Goal: Transaction & Acquisition: Purchase product/service

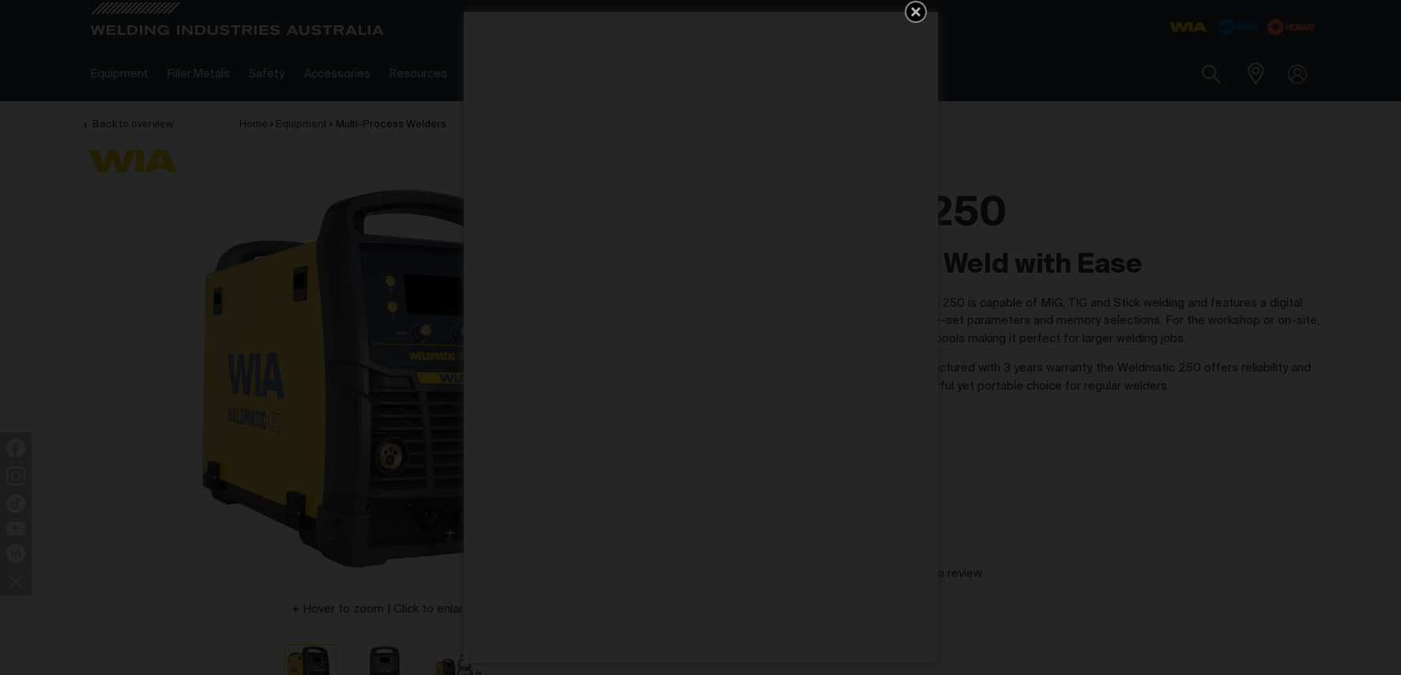
click at [915, 9] on icon "Get 5 WIA Welding Guides Free!" at bounding box center [915, 11] width 19 height 19
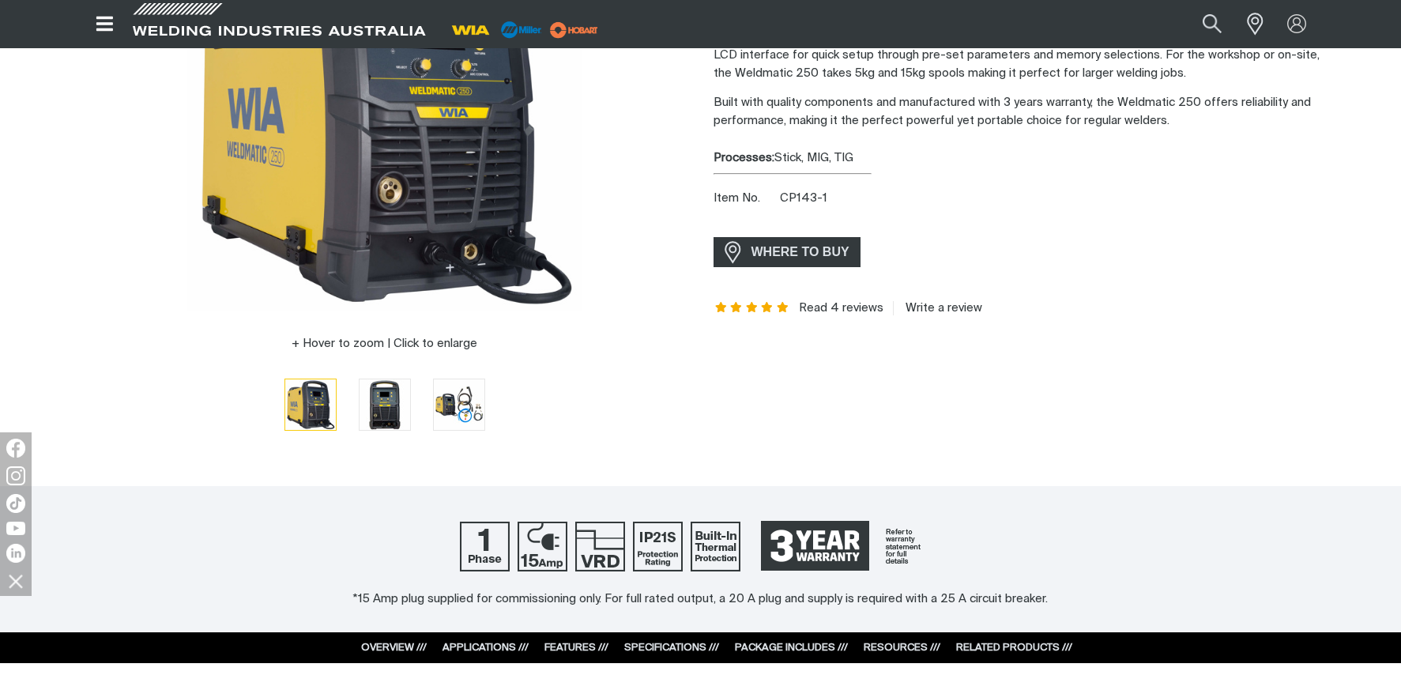
scroll to position [237, 0]
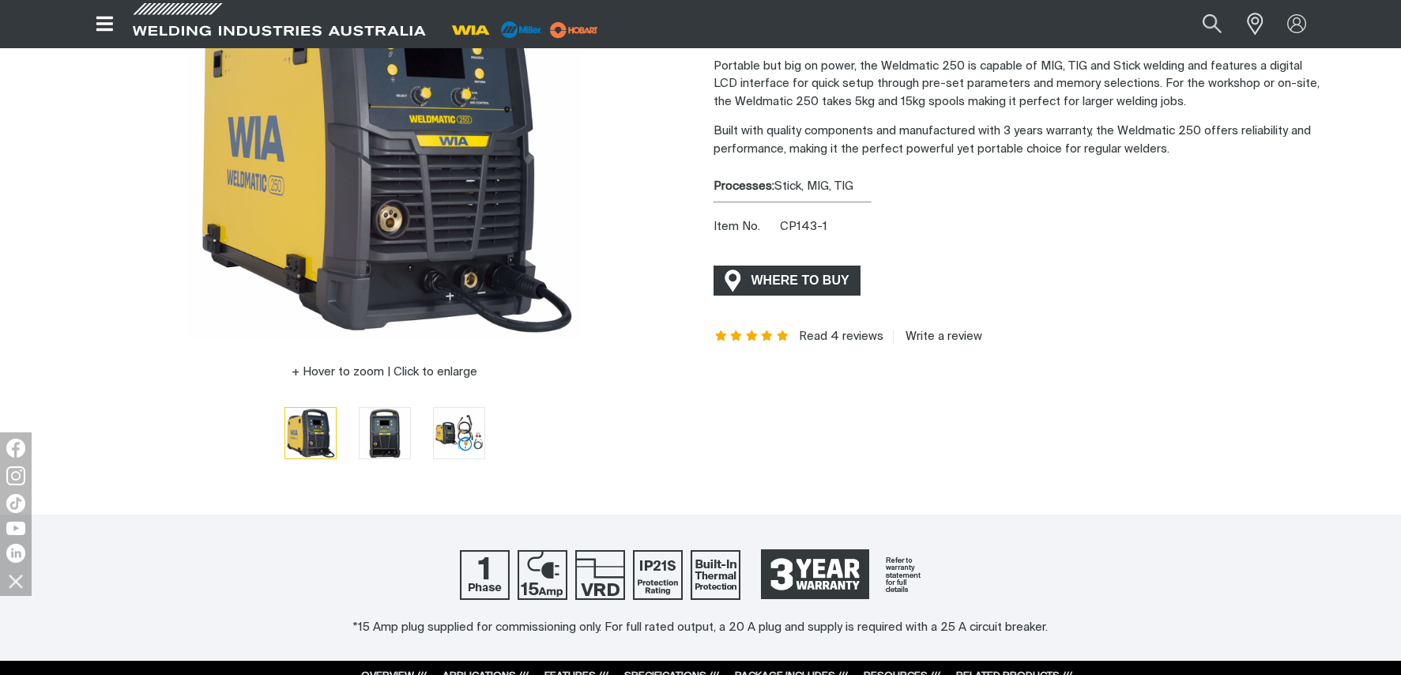
click at [778, 273] on span "WHERE TO BUY" at bounding box center [800, 280] width 119 height 25
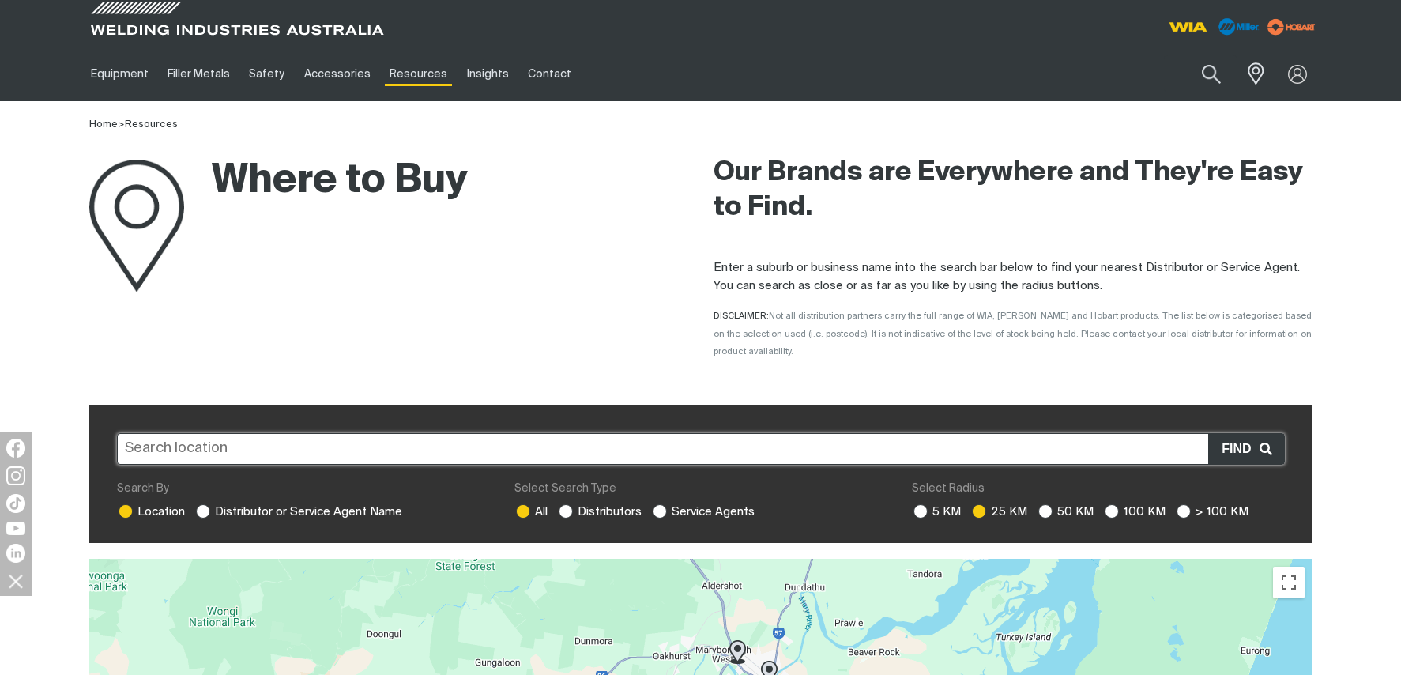
click at [230, 433] on input "text" at bounding box center [701, 449] width 1168 height 32
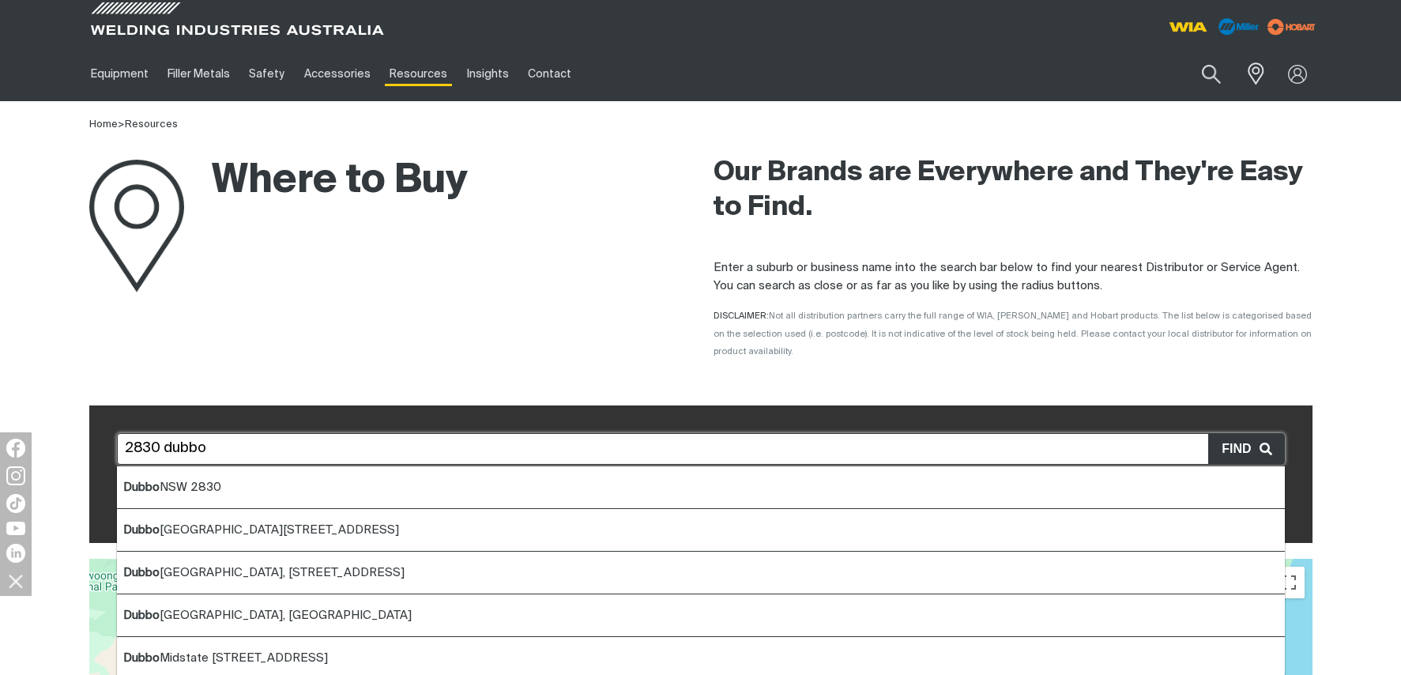
drag, startPoint x: 239, startPoint y: 464, endPoint x: 248, endPoint y: 458, distance: 11.0
click at [240, 466] on li "[GEOGRAPHIC_DATA] [GEOGRAPHIC_DATA] 2830" at bounding box center [701, 487] width 1168 height 43
type input "[GEOGRAPHIC_DATA] [GEOGRAPHIC_DATA] 2830"
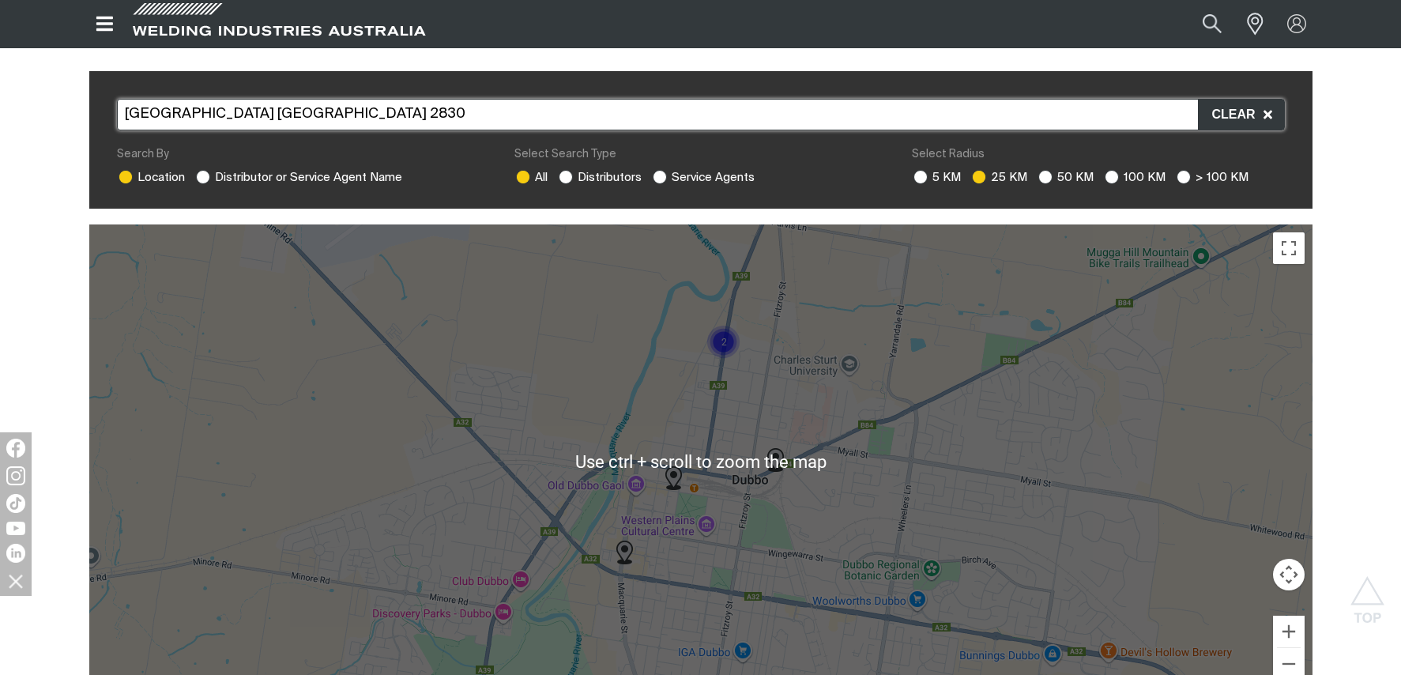
scroll to position [395, 0]
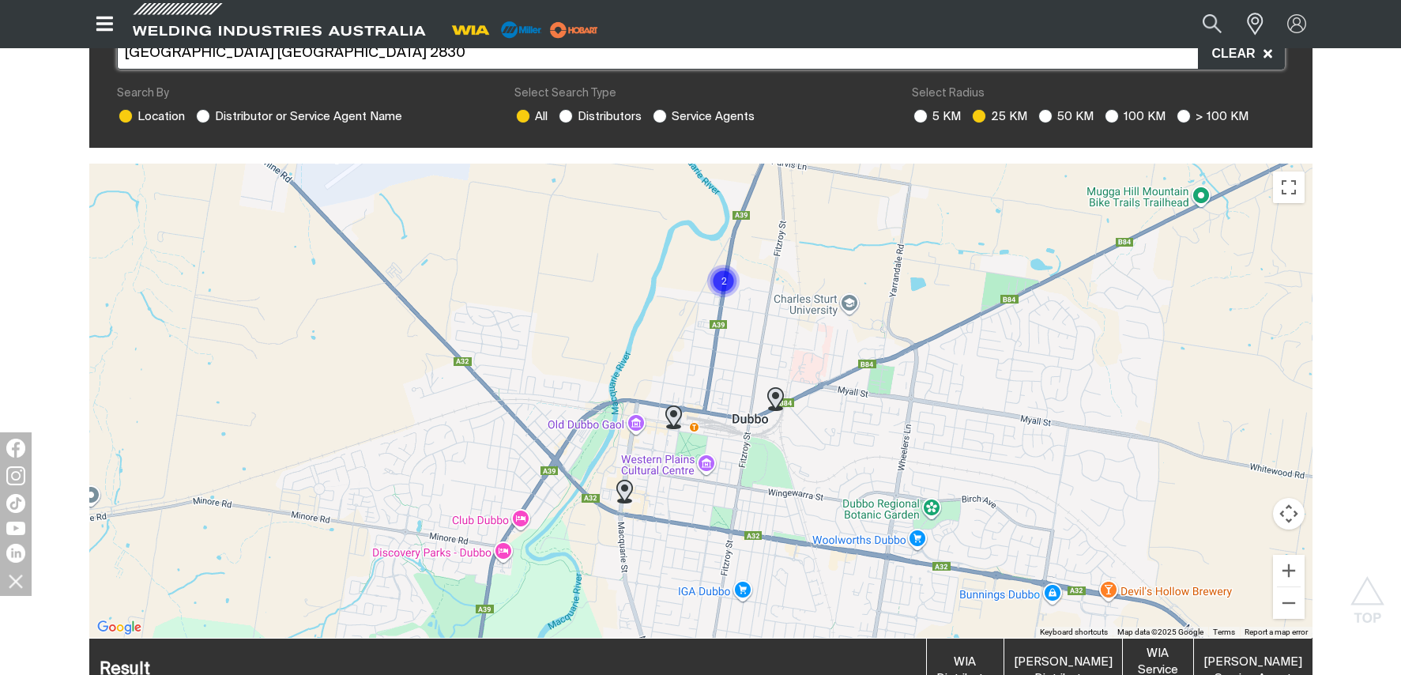
click at [777, 387] on img at bounding box center [775, 399] width 17 height 24
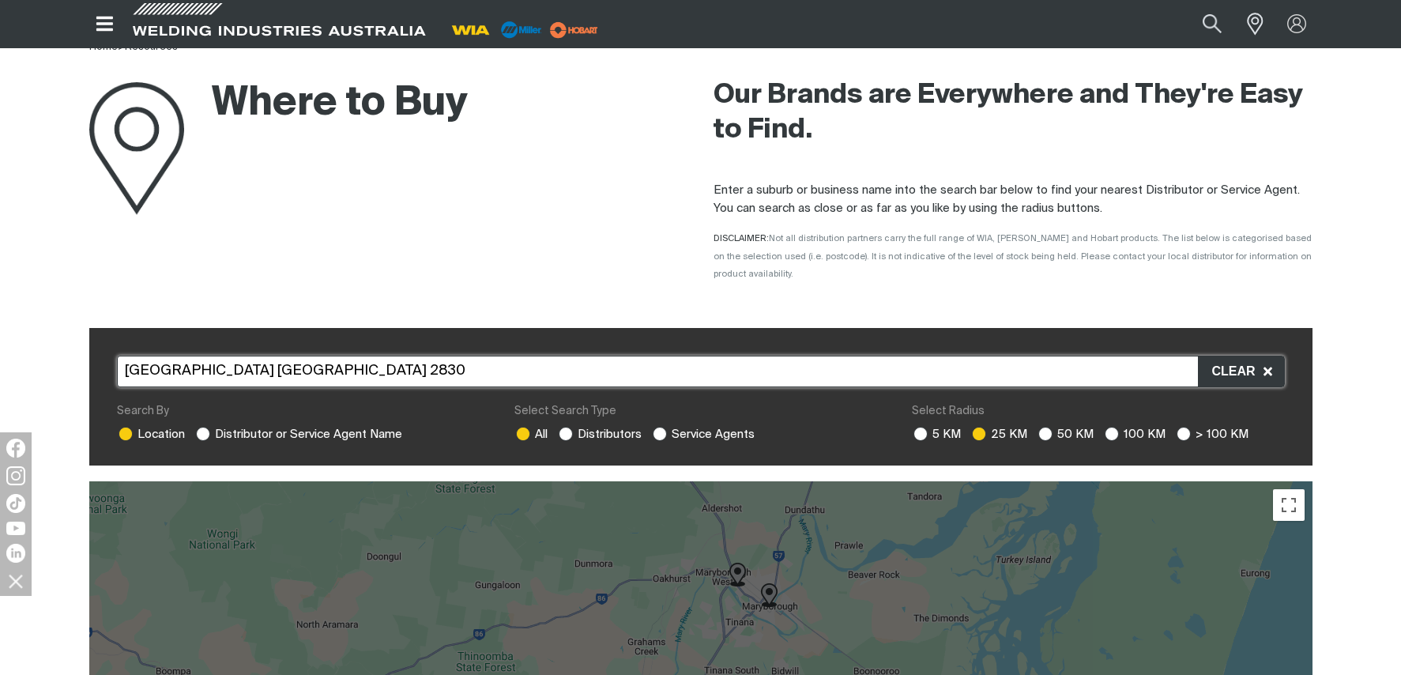
scroll to position [0, 0]
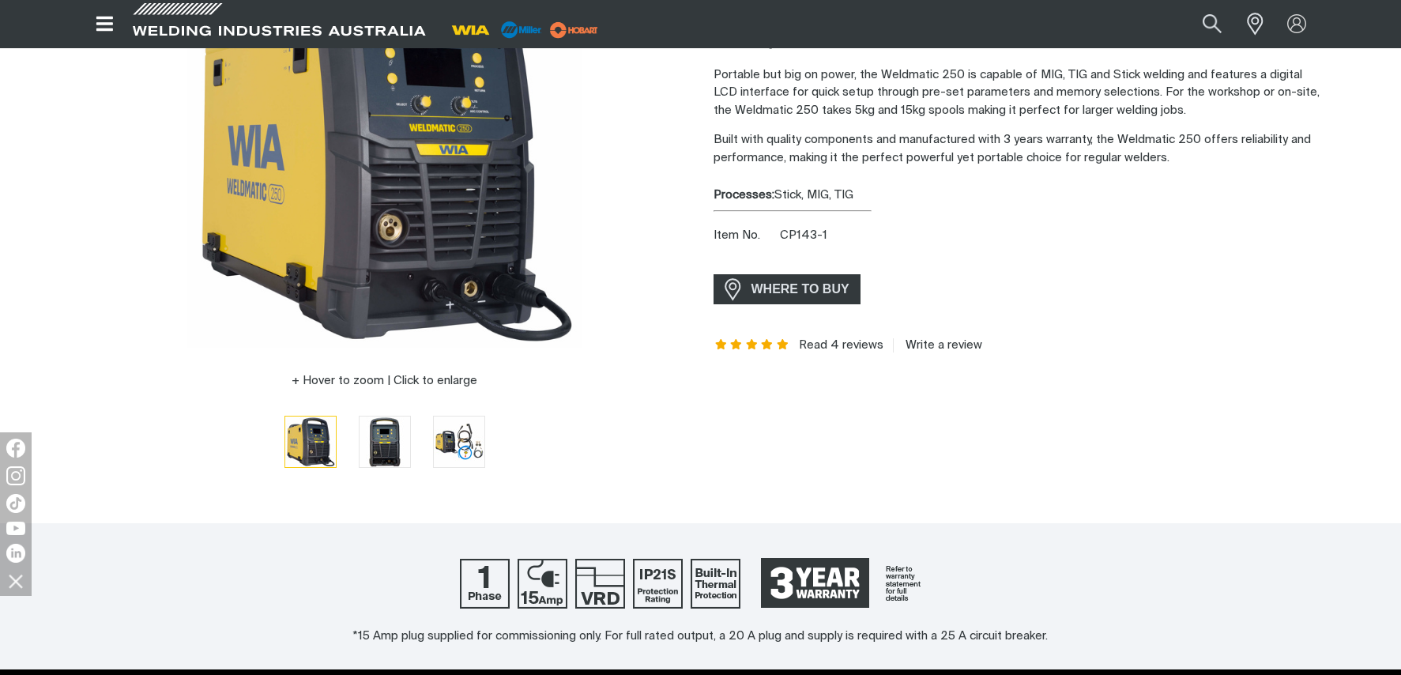
scroll to position [237, 0]
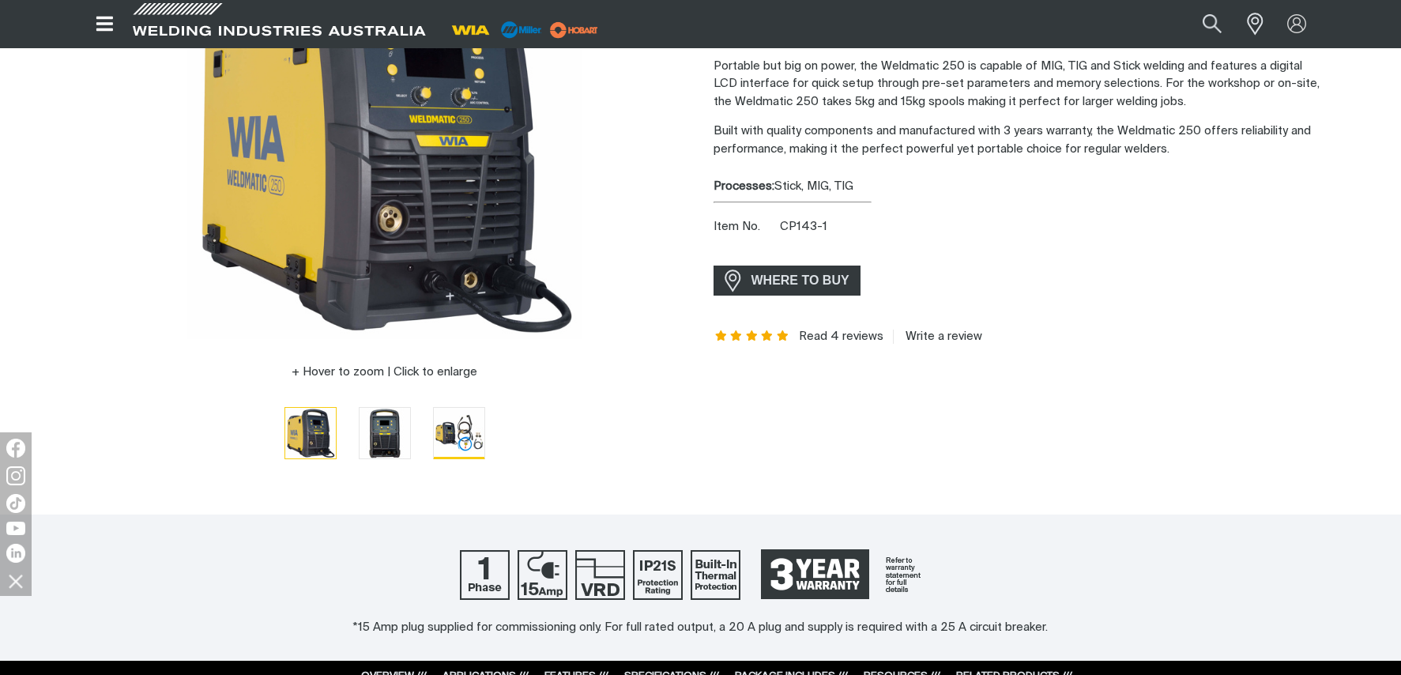
click at [453, 438] on img "Go to slide 3" at bounding box center [459, 433] width 51 height 51
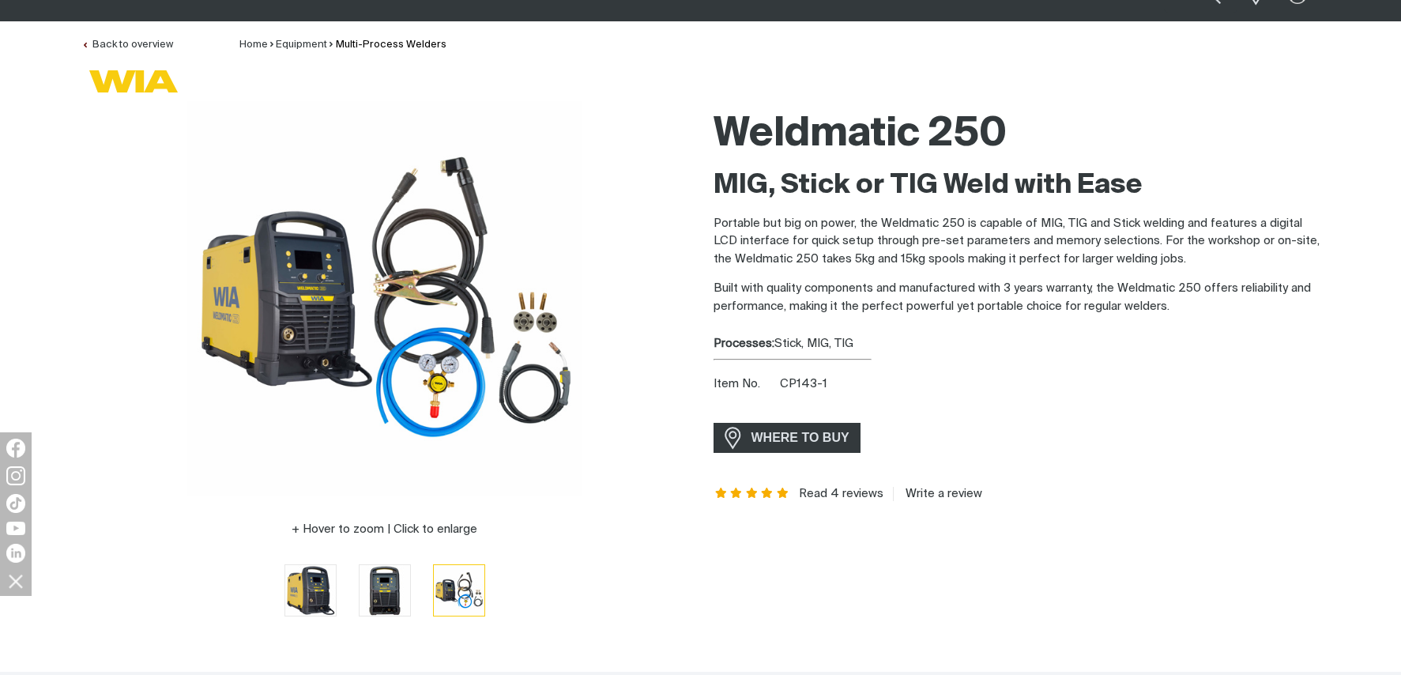
scroll to position [79, 0]
